Goal: Check status: Check status

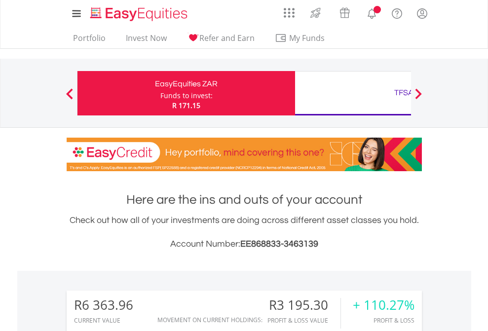
scroll to position [95, 155]
click at [161, 93] on div "Funds to invest:" at bounding box center [187, 96] width 52 height 10
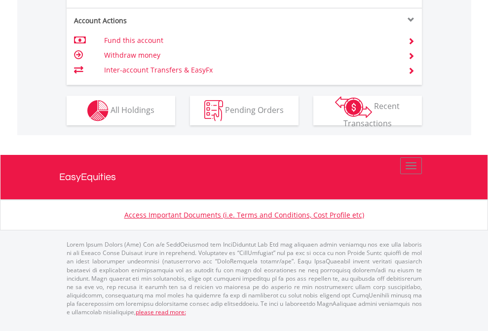
scroll to position [1006, 0]
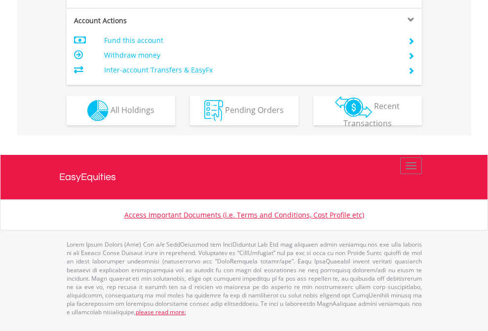
scroll to position [947, 0]
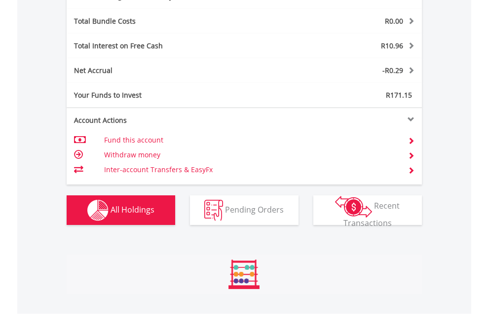
scroll to position [95, 155]
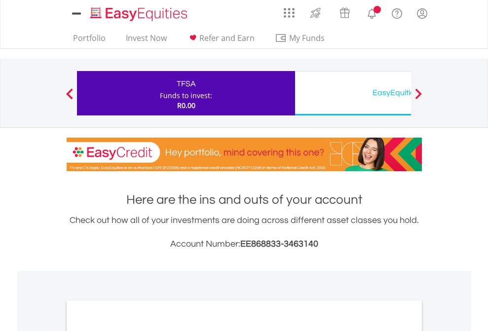
scroll to position [594, 0]
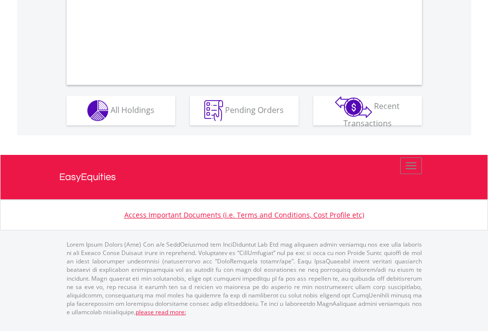
click at [111, 115] on span "All Holdings" at bounding box center [133, 109] width 44 height 11
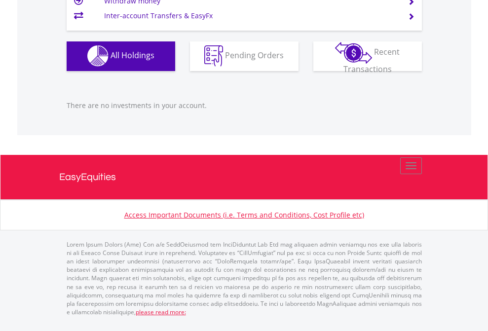
scroll to position [95, 155]
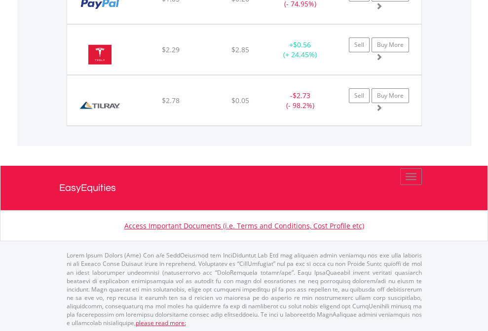
scroll to position [95, 155]
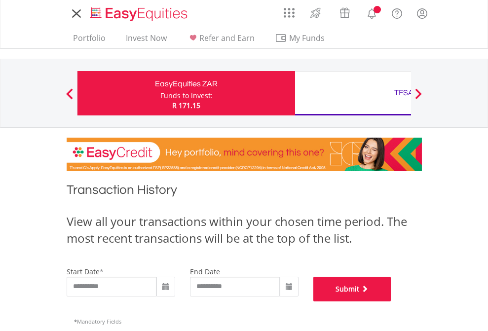
click at [392, 302] on button "Submit" at bounding box center [353, 289] width 78 height 25
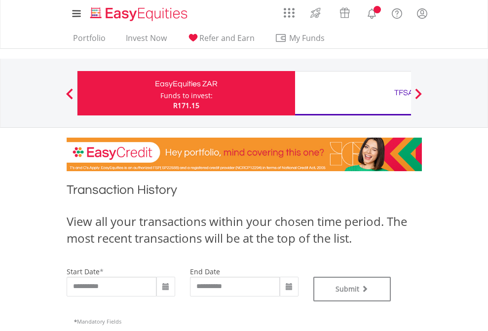
click at [353, 93] on div "TFSA" at bounding box center [404, 93] width 206 height 14
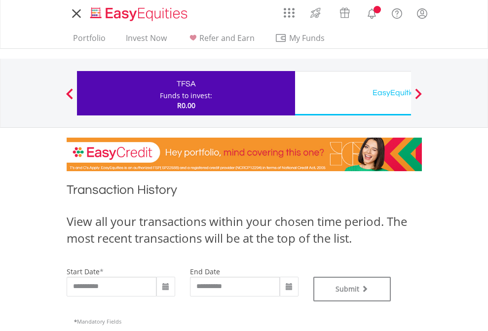
type input "**********"
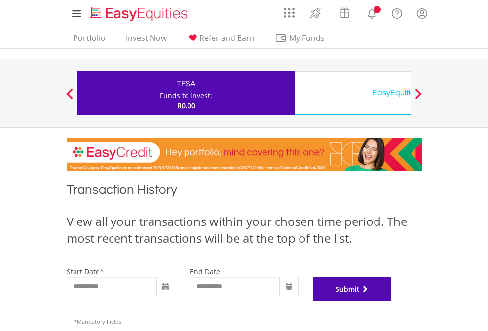
click at [392, 302] on button "Submit" at bounding box center [353, 289] width 78 height 25
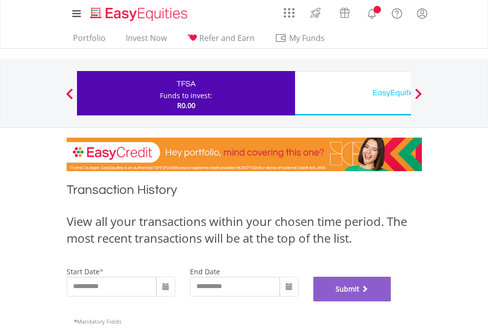
scroll to position [401, 0]
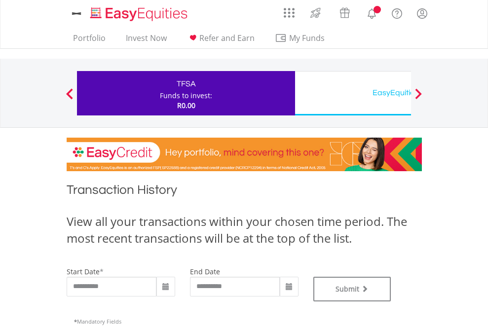
click at [353, 93] on div "EasyEquities USD" at bounding box center [404, 93] width 206 height 14
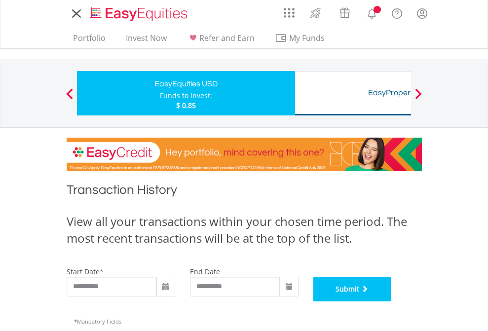
click at [392, 302] on button "Submit" at bounding box center [353, 289] width 78 height 25
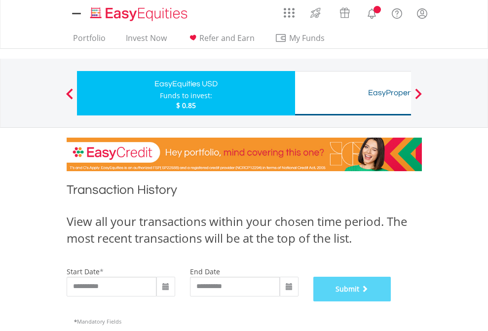
scroll to position [401, 0]
